Goal: Answer question/provide support

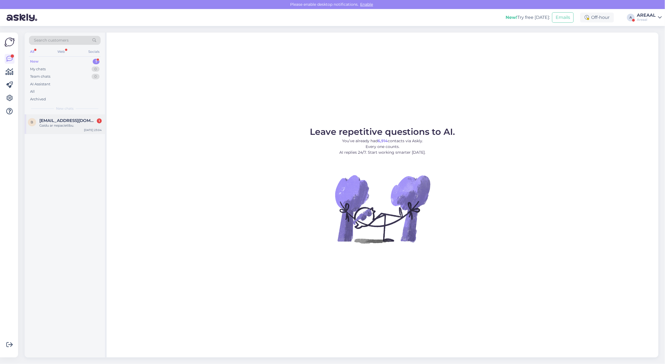
click at [78, 132] on div "b [EMAIL_ADDRESS][DOMAIN_NAME] 1 Gaidu ar nepacietību. [DATE] 23:04" at bounding box center [65, 124] width 80 height 20
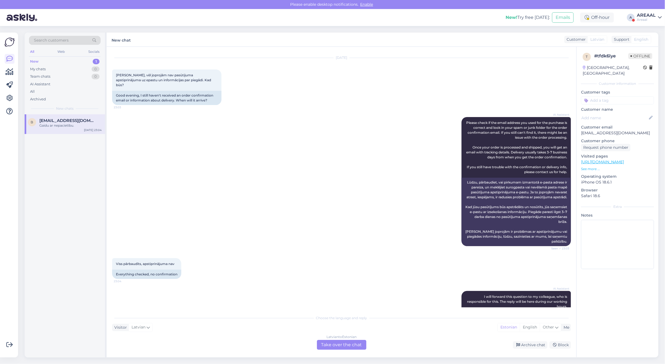
scroll to position [445, 0]
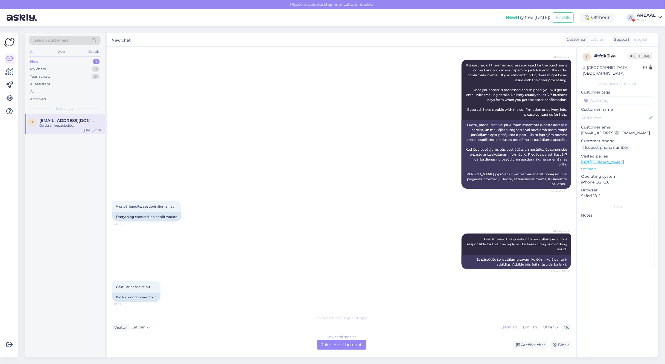
click at [535, 349] on div "Latvian to Estonian Take over the chat Archive chat Block" at bounding box center [341, 345] width 459 height 10
click at [533, 343] on div "Archive chat" at bounding box center [530, 344] width 34 height 7
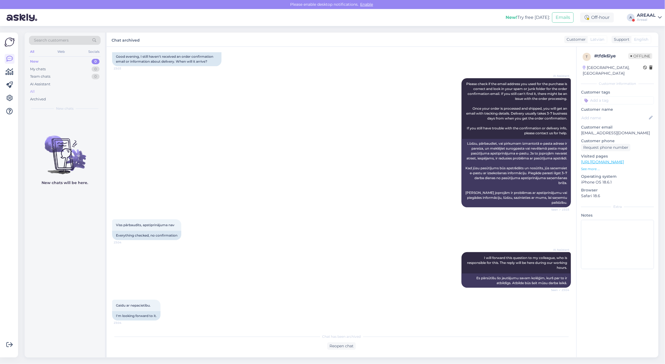
click at [86, 90] on div "All" at bounding box center [65, 92] width 72 height 8
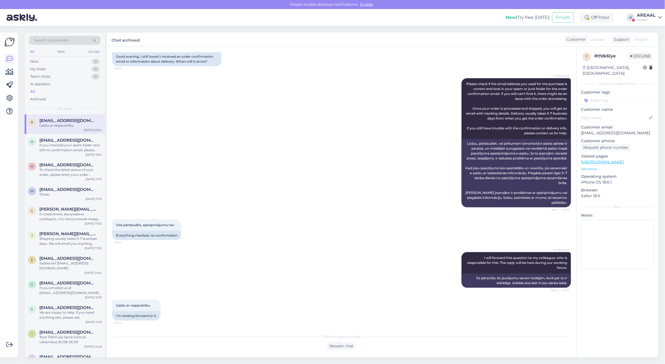
click at [644, 17] on div "AREAAL Areaal" at bounding box center [645, 17] width 19 height 9
click at [646, 40] on button "Open" at bounding box center [649, 42] width 15 height 8
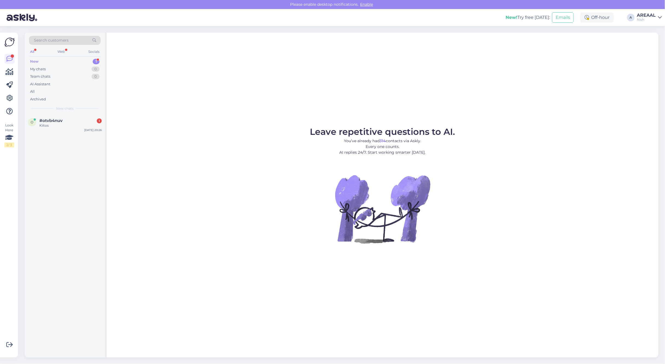
click at [48, 140] on div "o #otvb4nuv 1 Kiitos [DATE] 20:26" at bounding box center [65, 235] width 80 height 243
click at [51, 129] on div "o #otvb4nuv 1 Kiitos [DATE] 20:26" at bounding box center [65, 124] width 80 height 20
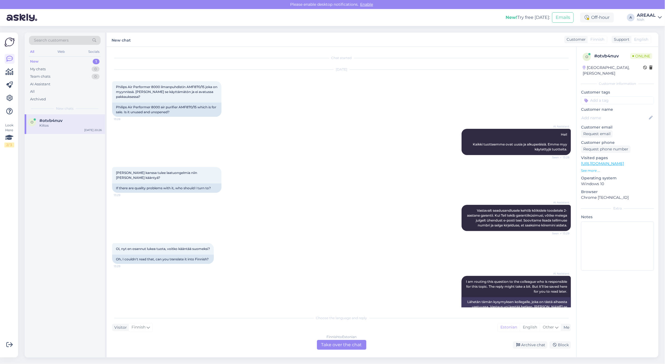
scroll to position [462, 0]
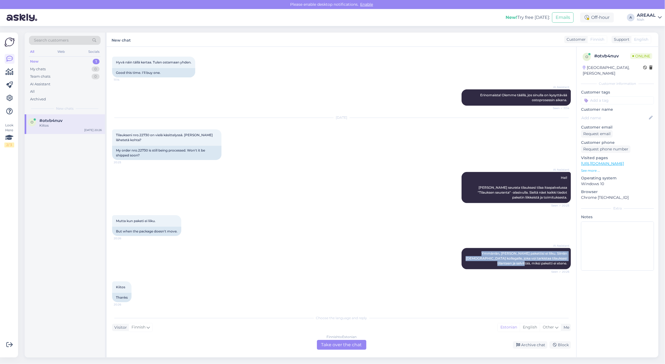
copy span "Ymmärrän, [PERSON_NAME] pakettisi ei liiku. Siirrän [DEMOGRAPHIC_DATA] kollegal…"
copy div "Ymmärrän, [PERSON_NAME] pakettisi ei liiku. Siirrän [DEMOGRAPHIC_DATA] kollegal…"
drag, startPoint x: 462, startPoint y: 252, endPoint x: 570, endPoint y: 277, distance: 110.4
click at [570, 277] on div "Chat started [DATE] Philips Air Performer 8000 ilmanpuhdistin AMF870/15 joka on…" at bounding box center [343, 179] width 463 height 255
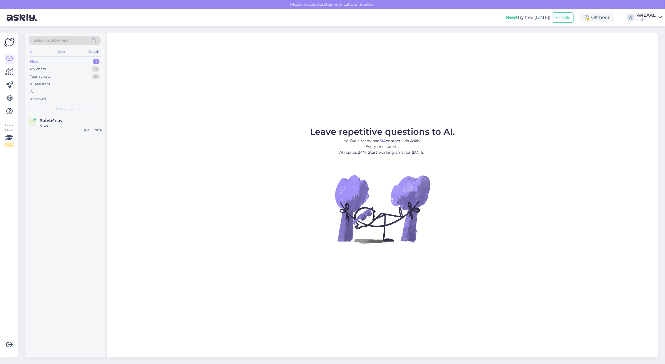
click at [649, 15] on div "AREAAL" at bounding box center [645, 15] width 19 height 4
